Goal: Entertainment & Leisure: Consume media (video, audio)

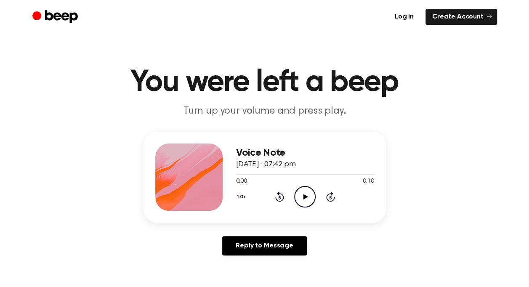
click at [305, 197] on icon at bounding box center [306, 196] width 5 height 5
click at [302, 194] on icon "Play Audio" at bounding box center [304, 196] width 21 height 21
click at [304, 195] on icon at bounding box center [306, 196] width 5 height 5
click at [306, 192] on icon "Pause Audio" at bounding box center [304, 196] width 21 height 21
click at [305, 198] on icon at bounding box center [306, 196] width 5 height 5
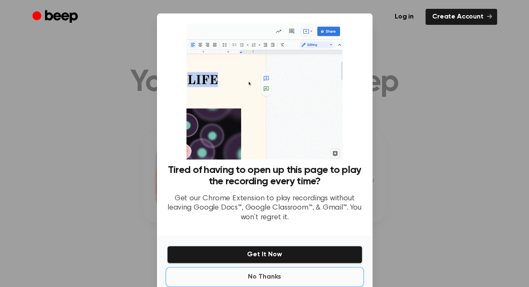
click at [268, 275] on button "No Thanks" at bounding box center [264, 277] width 195 height 17
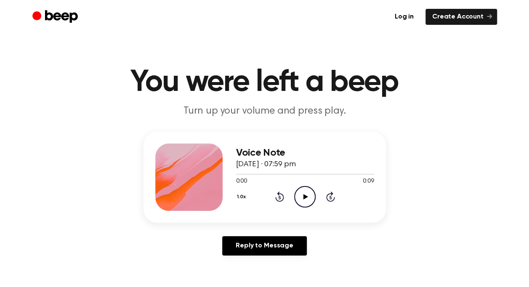
click at [304, 195] on icon at bounding box center [306, 196] width 5 height 5
click at [304, 195] on icon at bounding box center [305, 196] width 4 height 5
click at [305, 196] on icon at bounding box center [306, 196] width 5 height 5
click at [305, 196] on icon "Pause Audio" at bounding box center [304, 196] width 21 height 21
click at [305, 196] on icon at bounding box center [306, 196] width 5 height 5
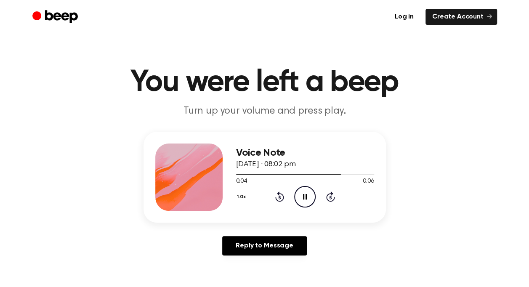
click at [305, 196] on icon "Pause Audio" at bounding box center [304, 196] width 21 height 21
click at [302, 191] on icon "Play Audio" at bounding box center [304, 196] width 21 height 21
